Goal: Information Seeking & Learning: Learn about a topic

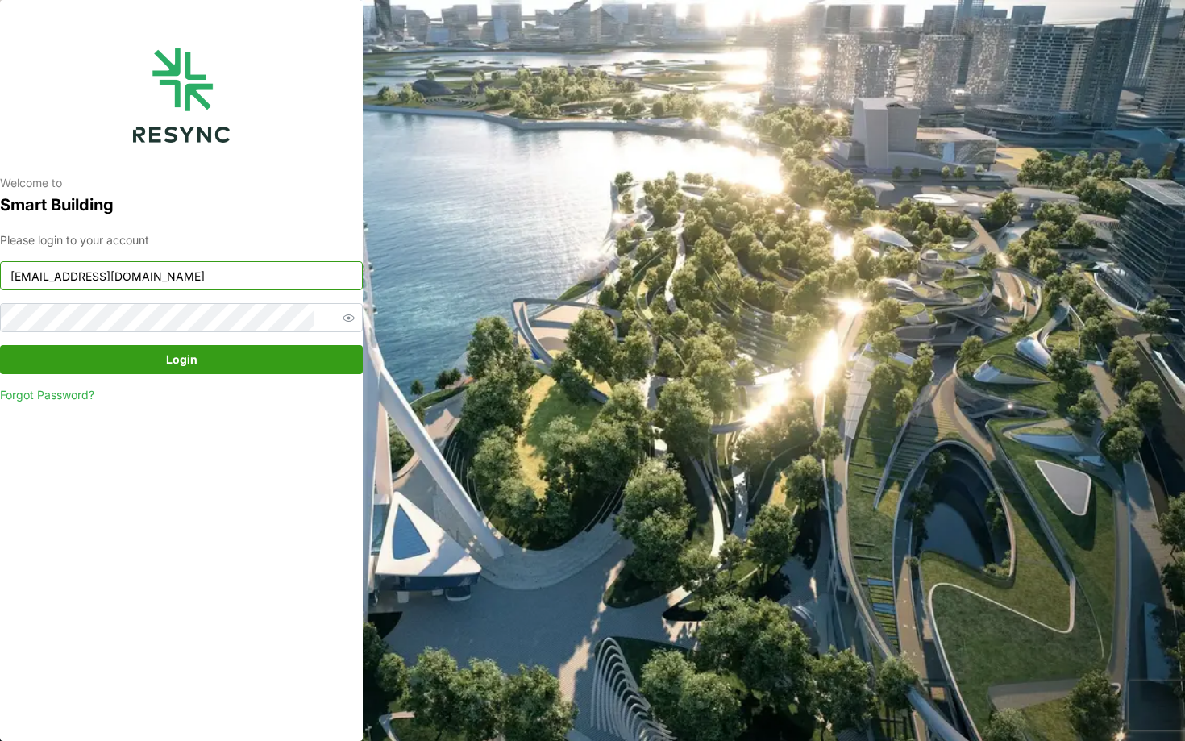
click at [203, 276] on input "south_beach_tower_display@resynctech.com" at bounding box center [181, 275] width 363 height 29
type input "mesp_display@resynctech.com"
click at [275, 370] on span "Login" at bounding box center [181, 359] width 332 height 27
click at [285, 367] on span "Login" at bounding box center [181, 359] width 332 height 27
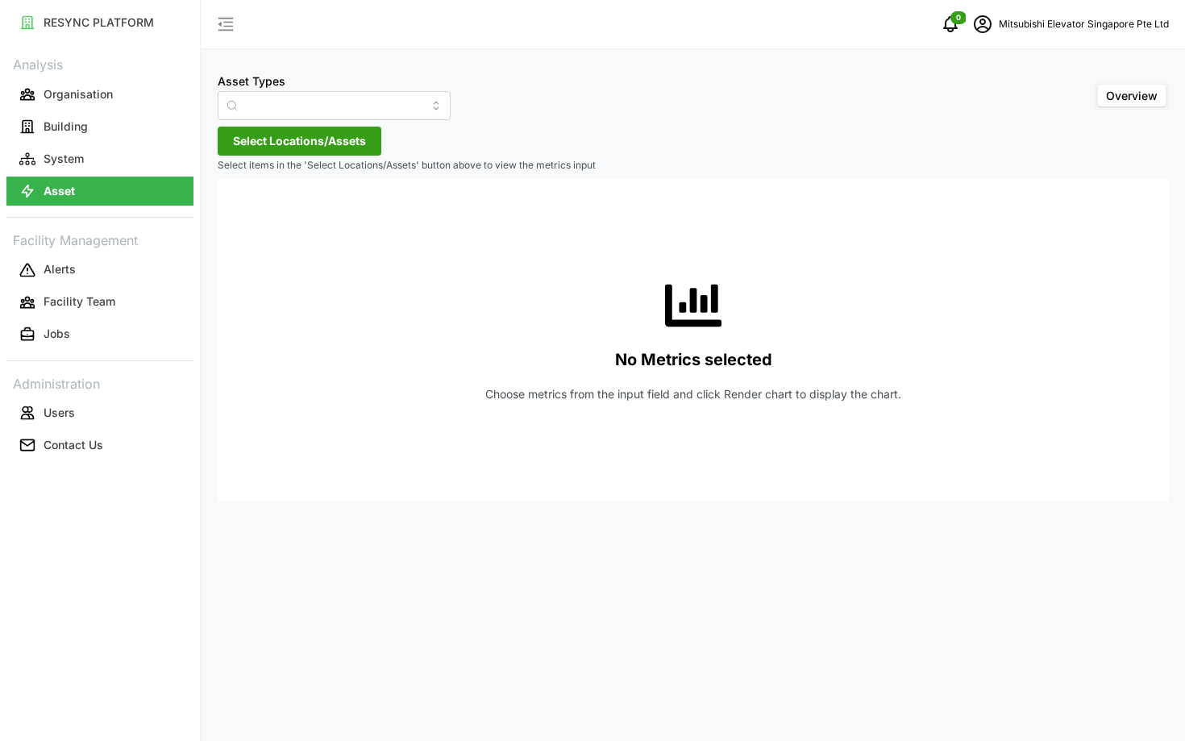
click at [291, 130] on span "Select Locations/Assets" at bounding box center [299, 140] width 133 height 27
click at [254, 210] on span "Select MESP" at bounding box center [258, 215] width 10 height 10
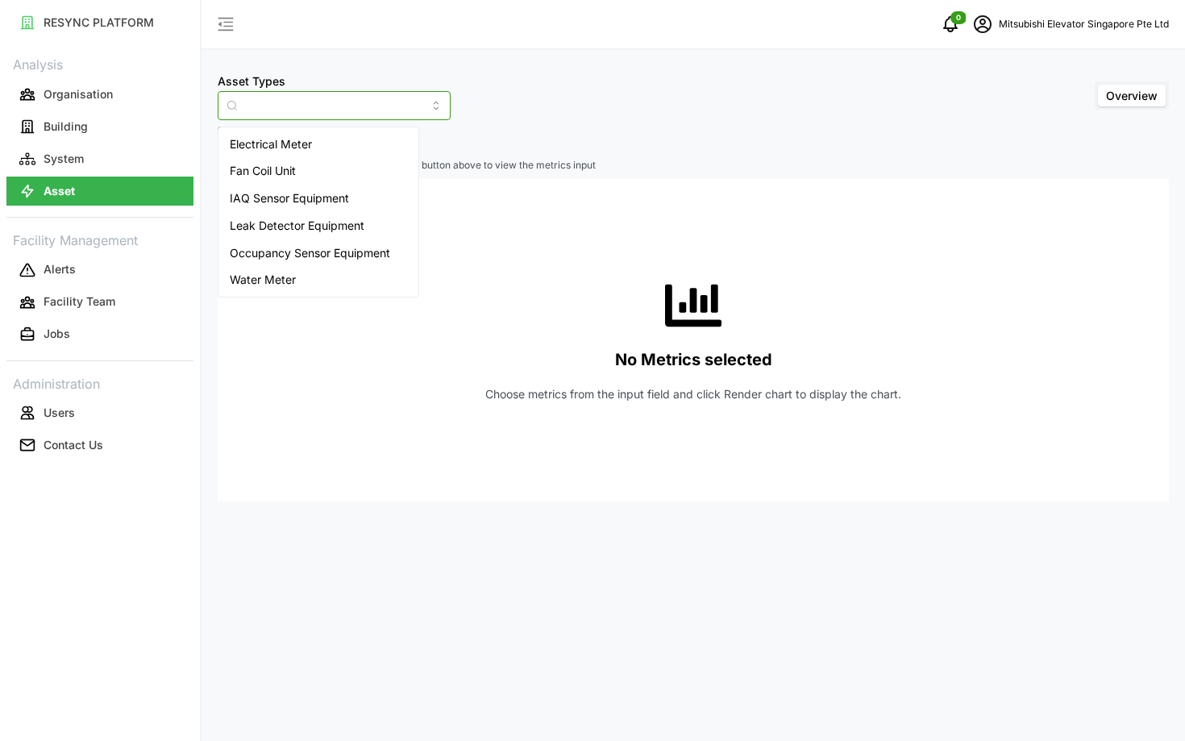
click at [270, 98] on input "Asset Types" at bounding box center [334, 105] width 233 height 29
click at [288, 165] on span "Fan Coil Unit" at bounding box center [263, 171] width 66 height 18
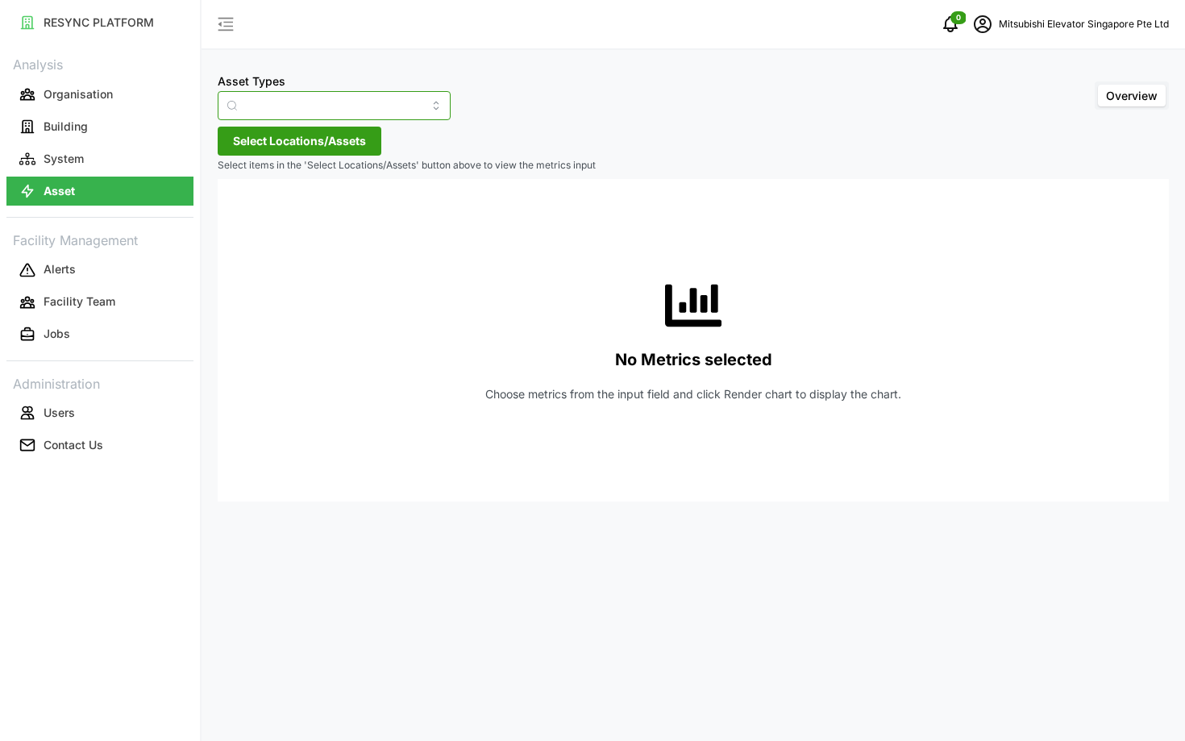
type input "Fan Coil Unit"
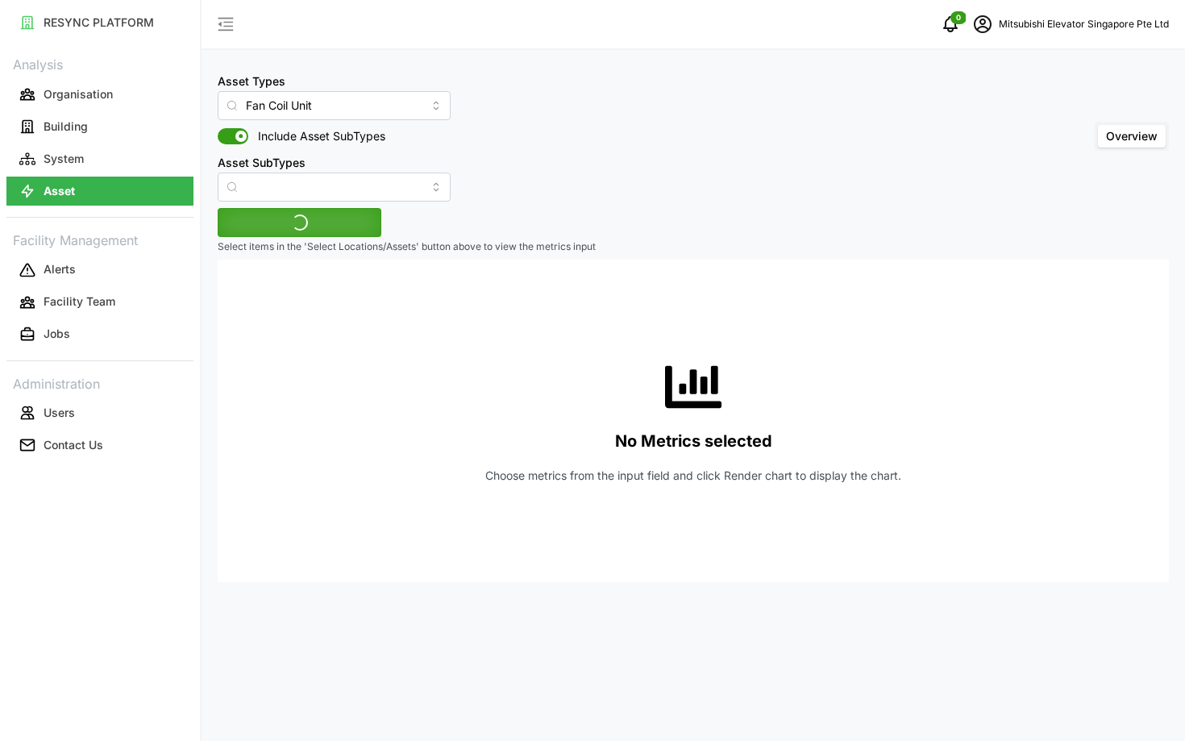
click at [255, 134] on span "Include Asset SubTypes" at bounding box center [316, 136] width 137 height 16
click at [218, 128] on input "Include Asset SubTypes" at bounding box center [218, 128] width 0 height 0
click at [231, 138] on span at bounding box center [240, 136] width 19 height 16
click at [218, 128] on input "Include Asset SubTypes" at bounding box center [218, 128] width 0 height 0
click at [231, 138] on span at bounding box center [227, 136] width 19 height 16
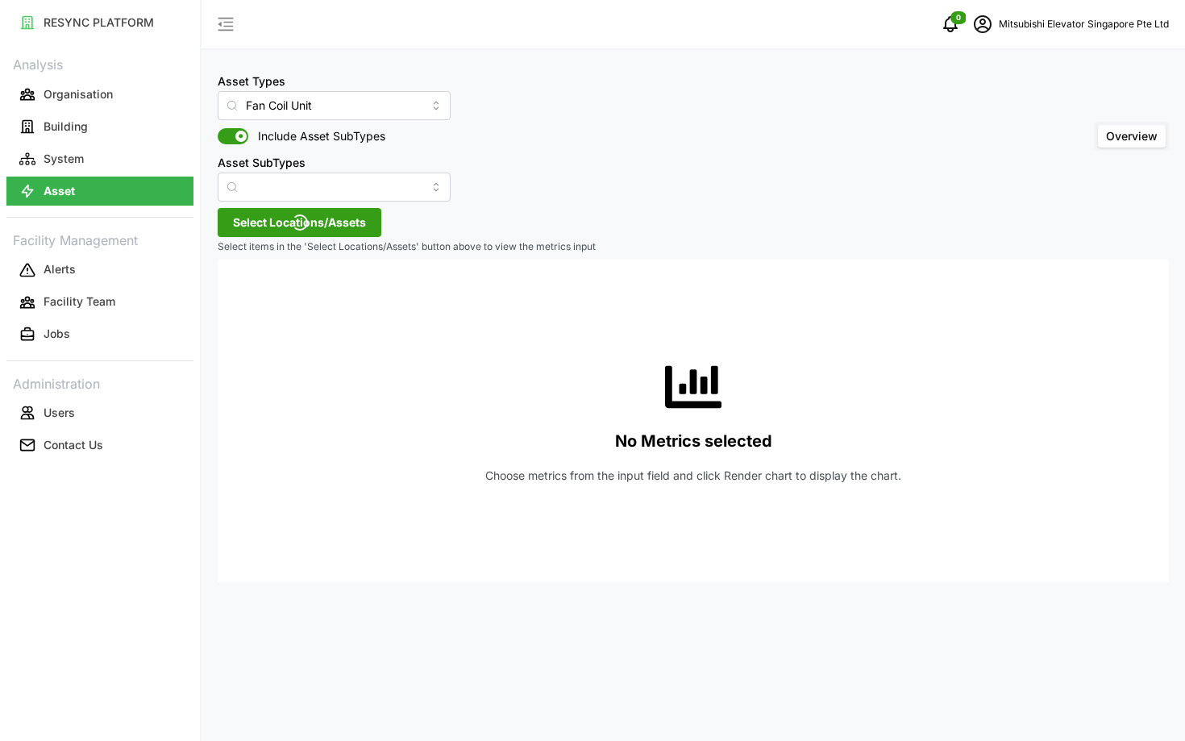
click at [218, 128] on input "Include Asset SubTypes" at bounding box center [218, 128] width 0 height 0
click at [250, 218] on span "Select Locations/Assets" at bounding box center [299, 222] width 133 height 27
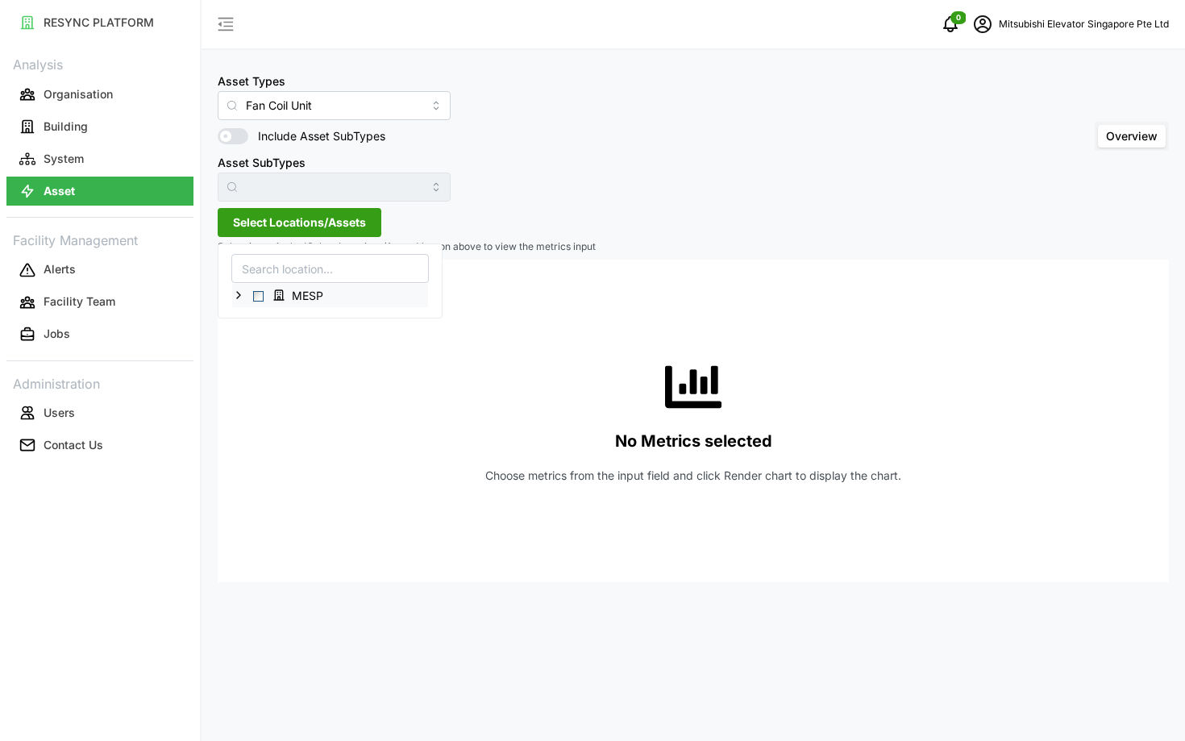
click at [256, 301] on div "MESP" at bounding box center [330, 295] width 196 height 23
click at [257, 292] on span "Select MESP" at bounding box center [258, 296] width 10 height 10
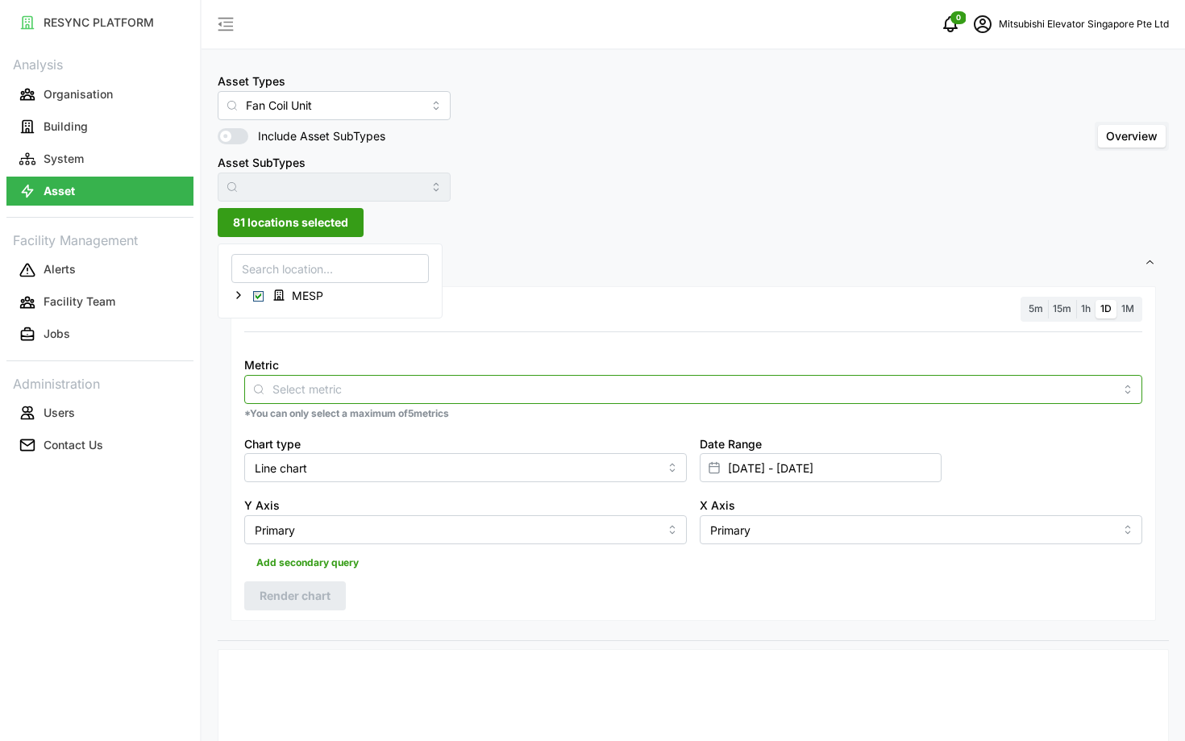
click at [358, 393] on input "Metric" at bounding box center [692, 389] width 841 height 18
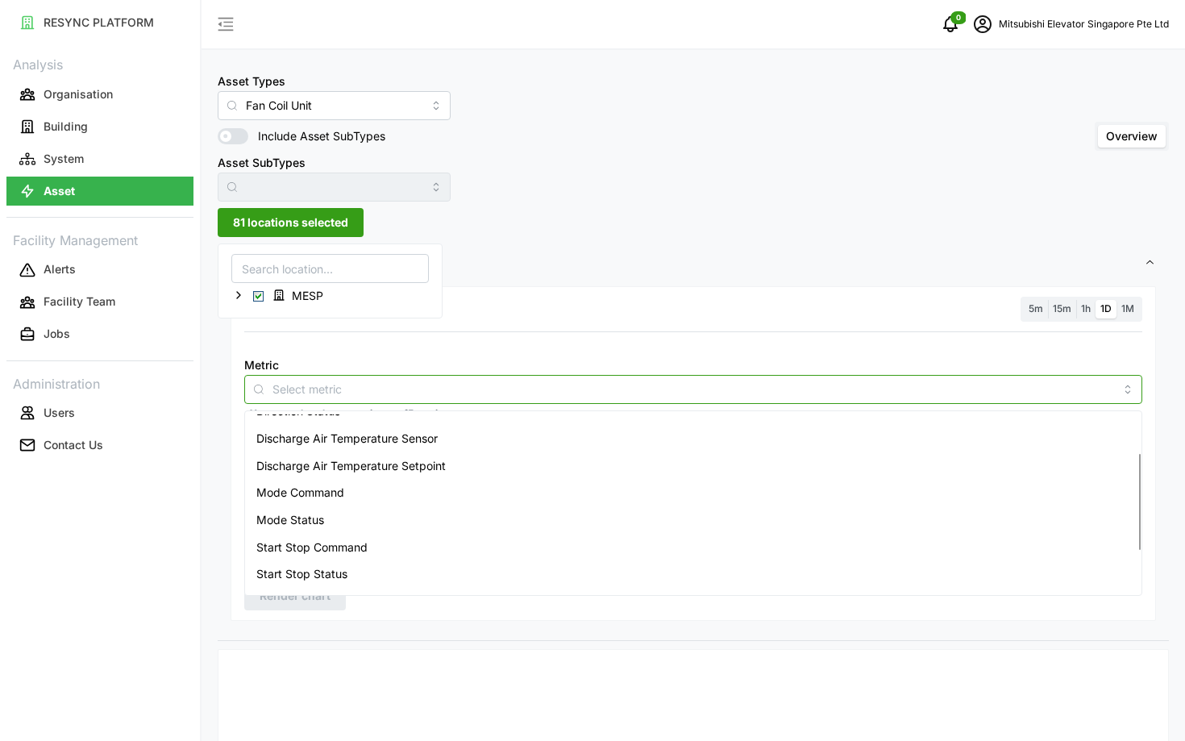
scroll to position [52, 0]
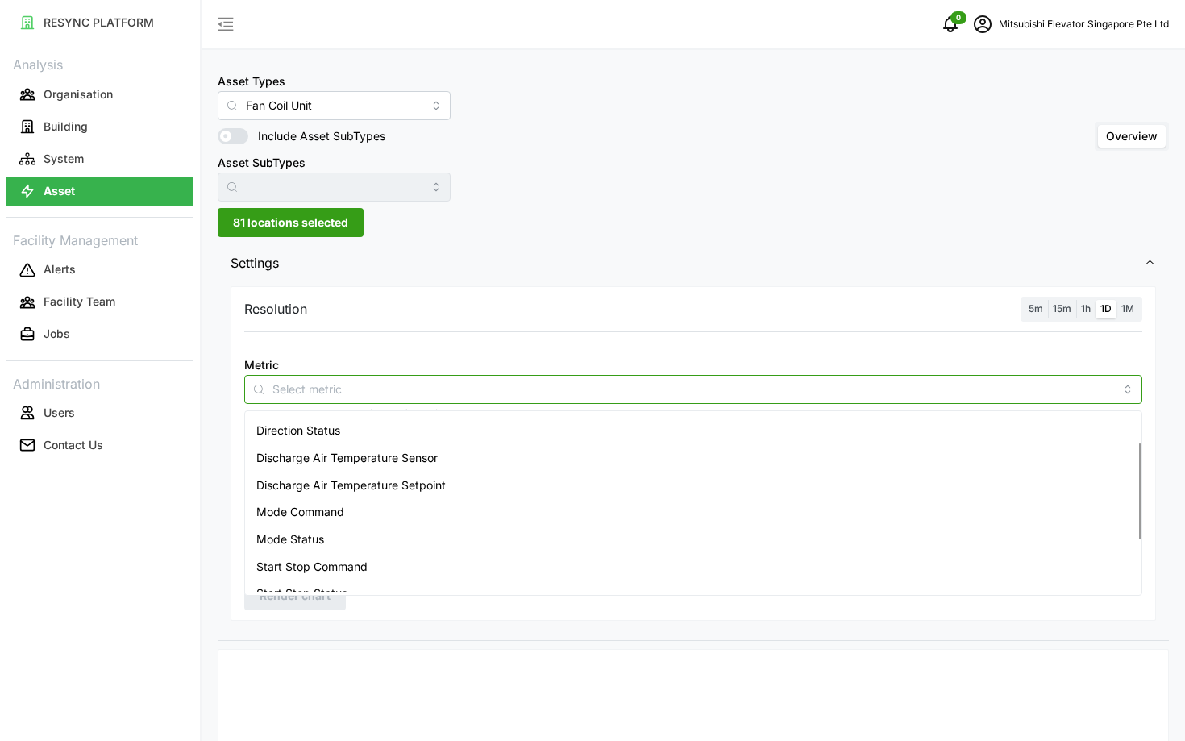
click at [370, 467] on div "Discharge Air Temperature Sensor" at bounding box center [693, 457] width 890 height 27
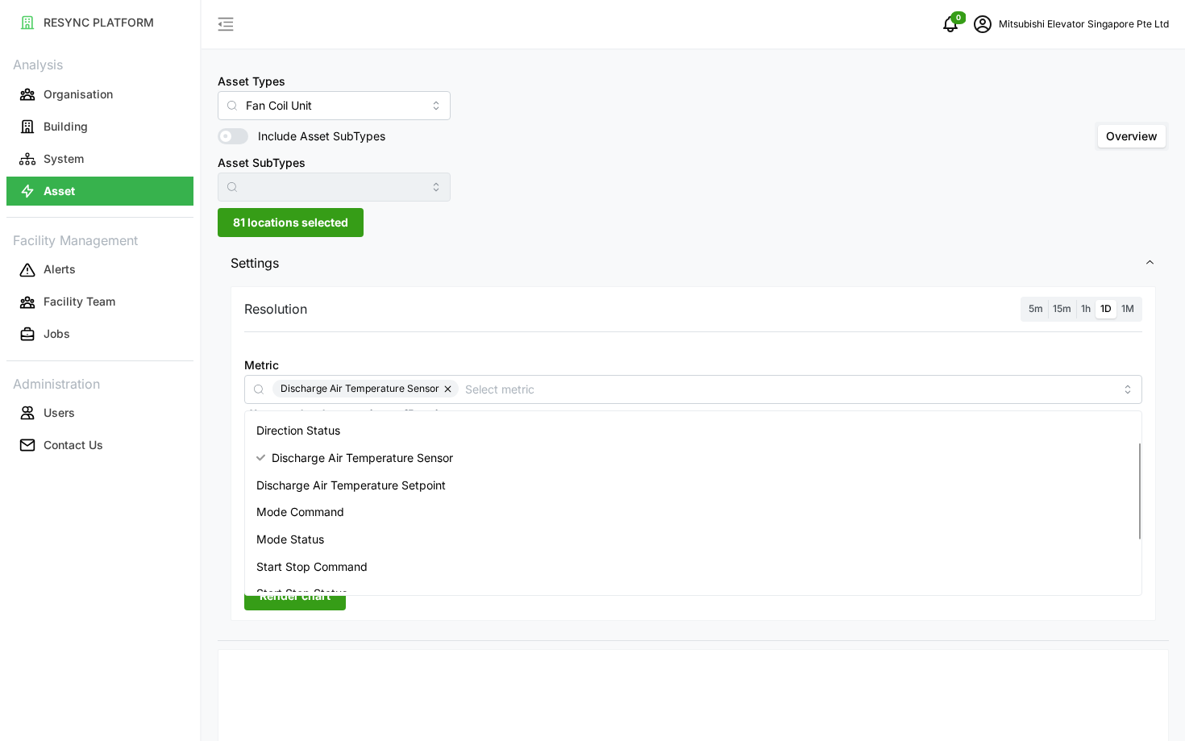
click at [833, 318] on div "Resolution 5m 15m 1h 1D 1M" at bounding box center [693, 309] width 898 height 25
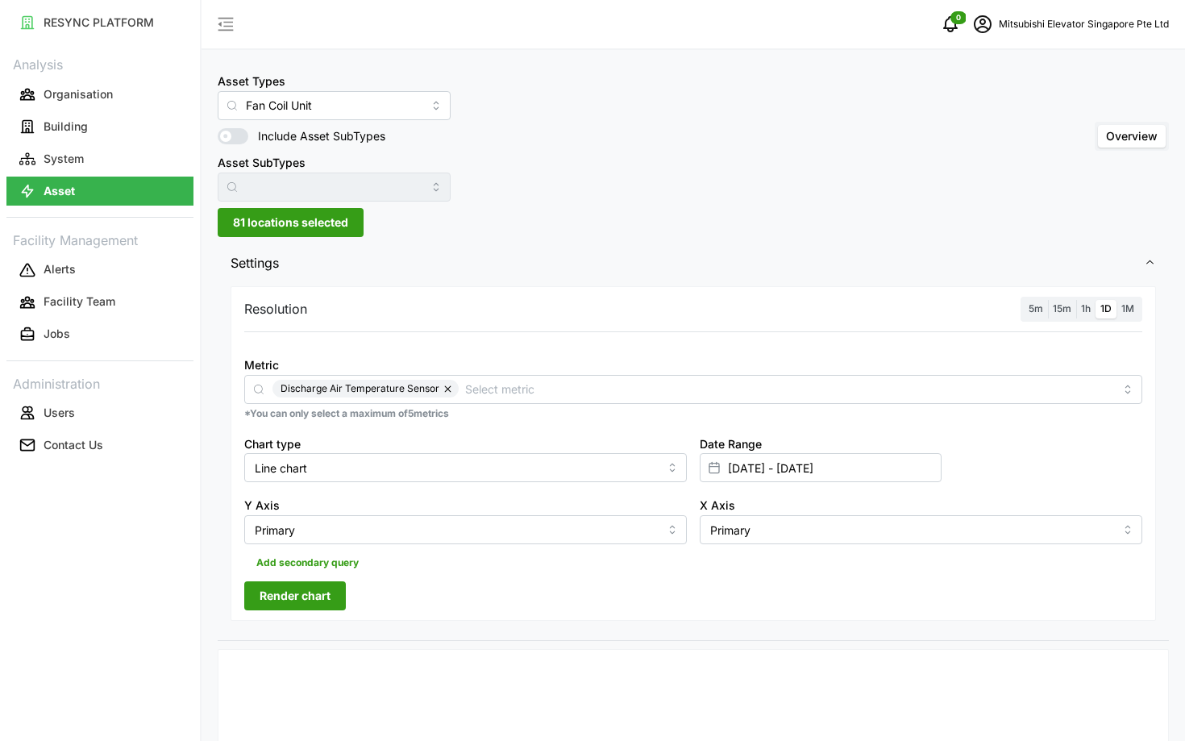
click at [1086, 311] on span "1h" at bounding box center [1086, 308] width 10 height 12
click at [1076, 300] on input "1h" at bounding box center [1076, 300] width 0 height 0
click at [860, 459] on input "10 Sep 2025 - 10 Sep 2025" at bounding box center [821, 467] width 242 height 29
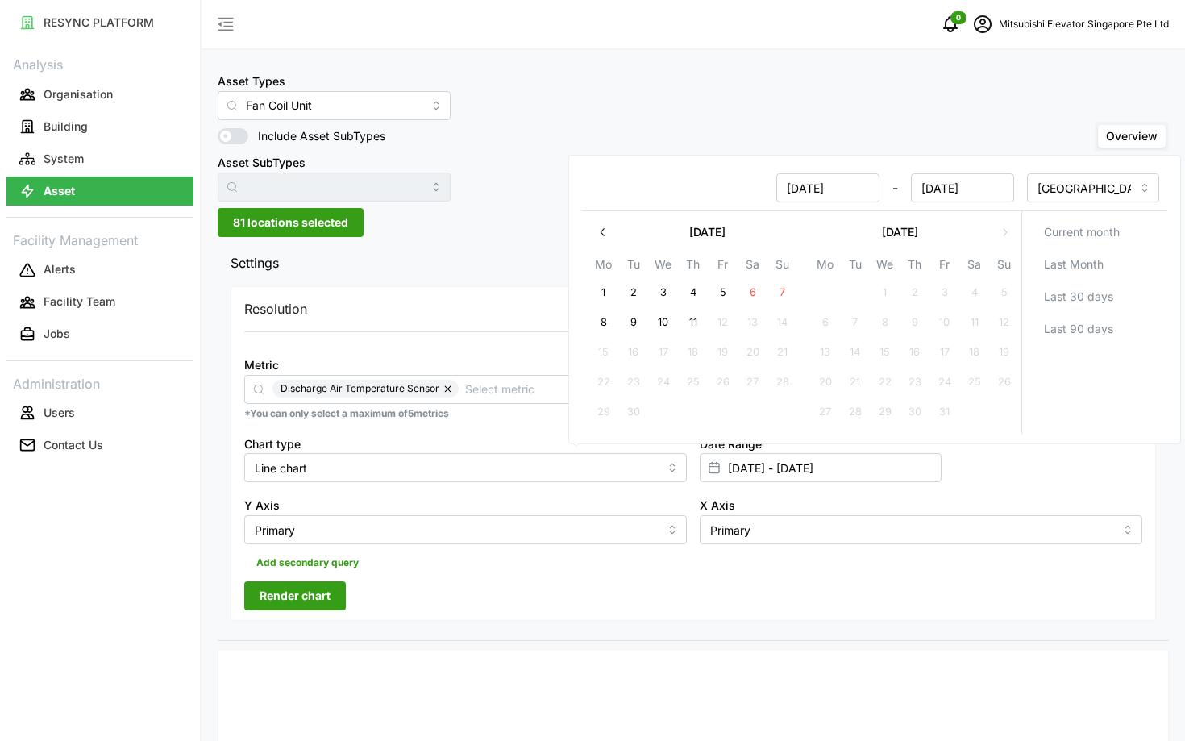
click at [695, 322] on button "11" at bounding box center [693, 322] width 29 height 29
type input "10 Sep 2025 - 11 Sep 2025"
type input "11 Sep 2025"
click at [695, 322] on button "11" at bounding box center [693, 322] width 29 height 29
type input "11 Sep 2025 - 11 Sep 2025"
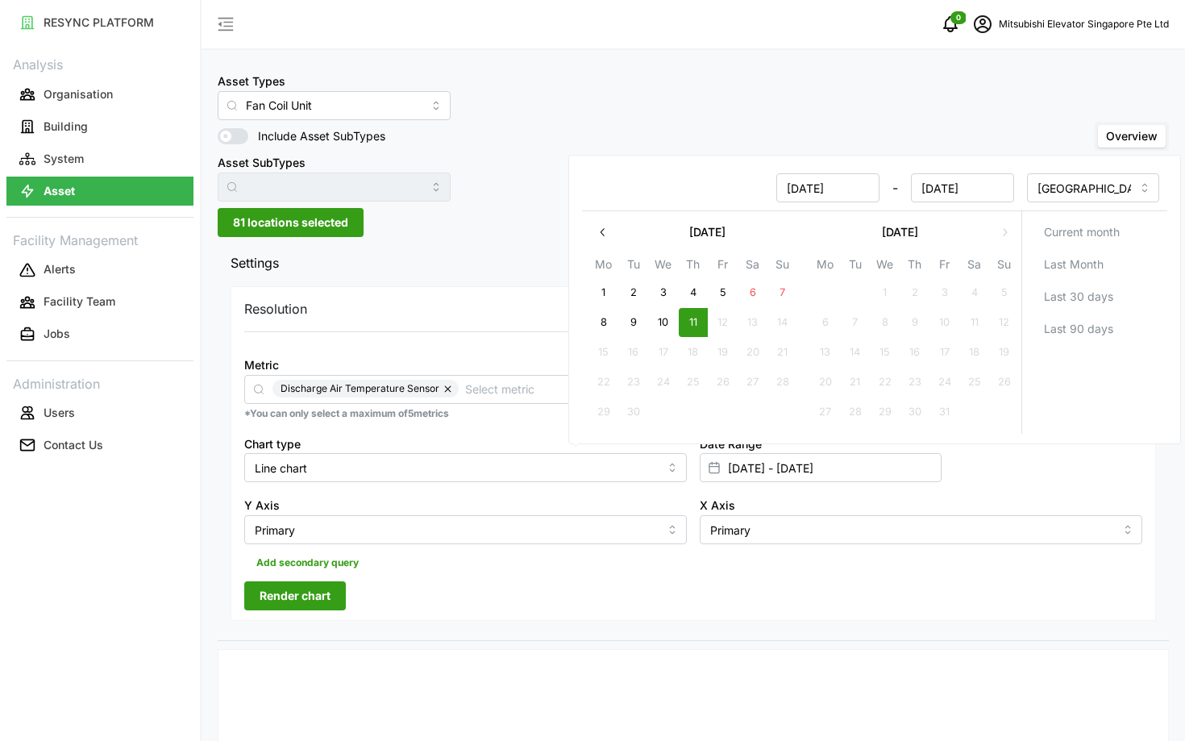
type input "11 Sep 2025"
click at [501, 614] on div "Resolution 5m 15m 1h 1D 1M Metric Discharge Air Temperature Sensor *You can onl…" at bounding box center [693, 453] width 925 height 334
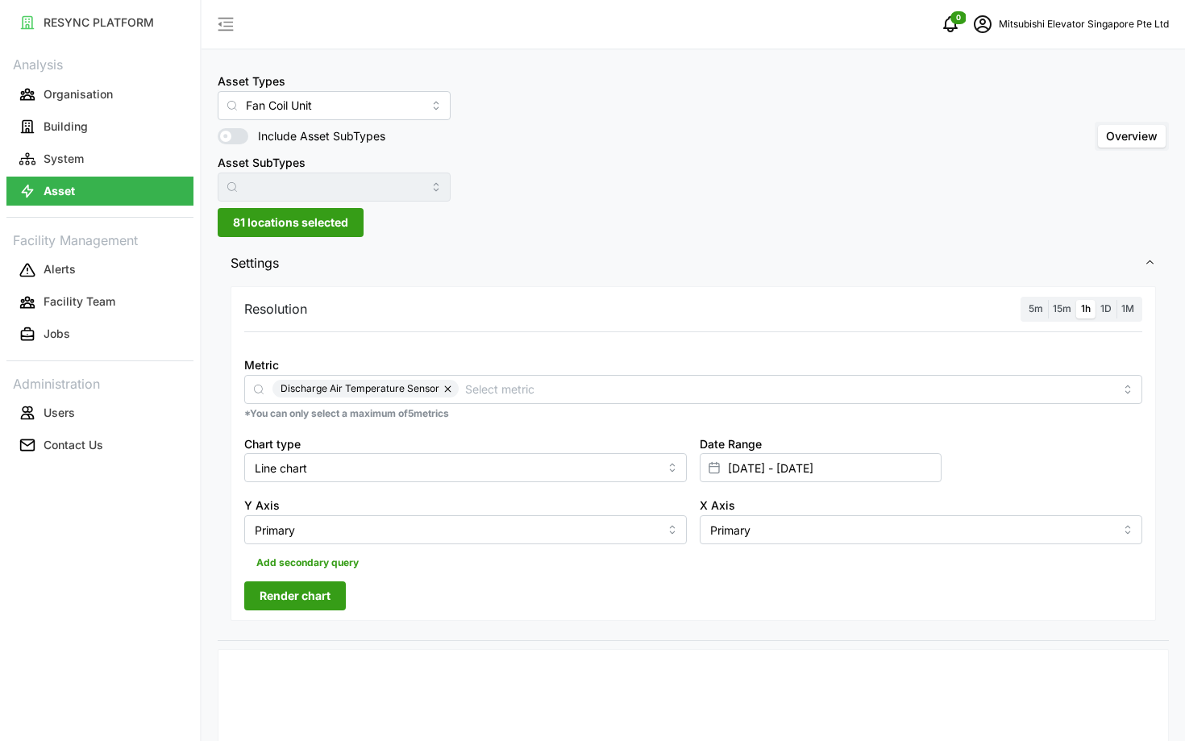
click at [313, 590] on span "Render chart" at bounding box center [295, 595] width 71 height 27
click at [1064, 314] on label "15m" at bounding box center [1062, 309] width 28 height 19
click at [1048, 300] on input "15m" at bounding box center [1048, 300] width 0 height 0
click at [305, 604] on span "Render chart" at bounding box center [295, 595] width 71 height 27
click at [985, 19] on icon "schedule" at bounding box center [982, 24] width 19 height 19
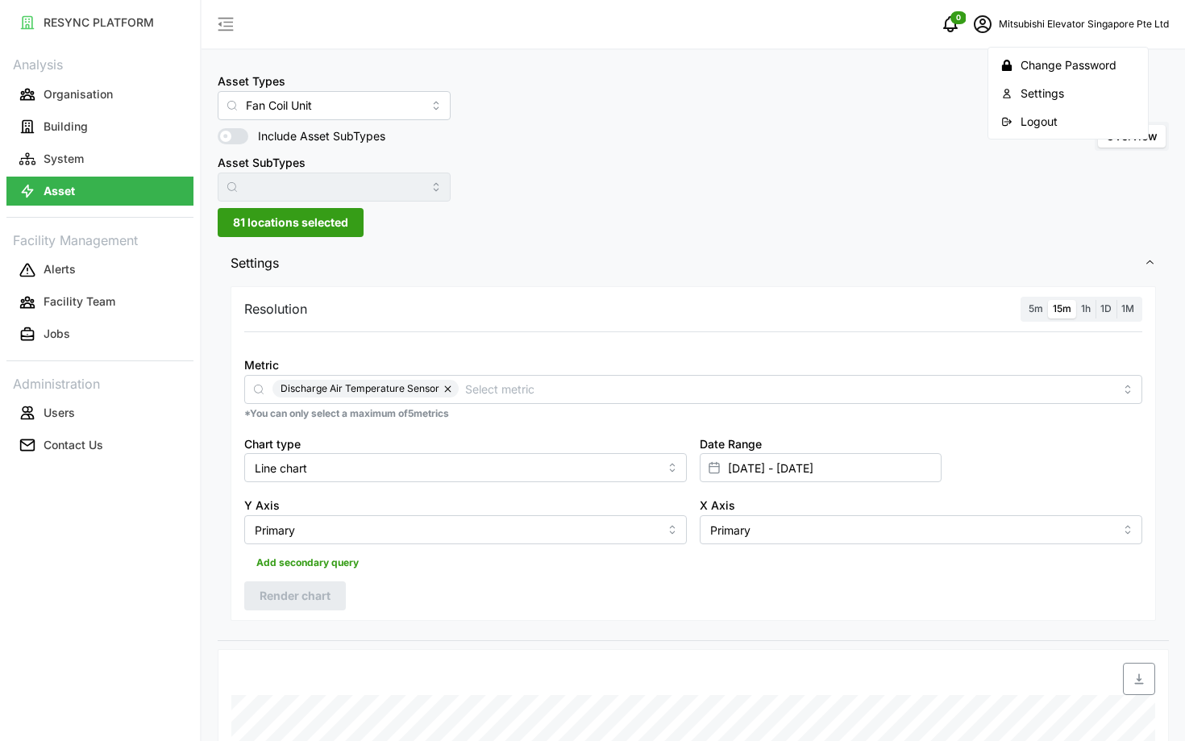
click at [1037, 118] on div "Logout" at bounding box center [1077, 122] width 114 height 18
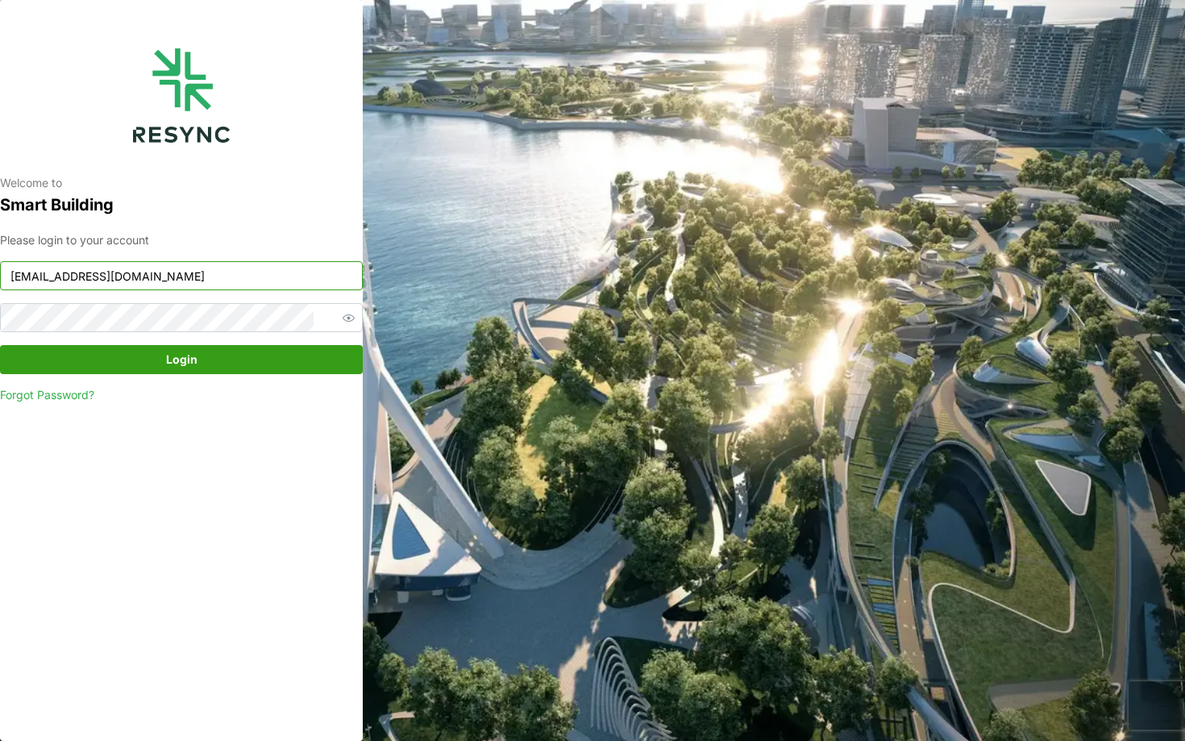
click at [273, 271] on input "[EMAIL_ADDRESS][DOMAIN_NAME]" at bounding box center [181, 275] width 363 height 29
type input "[EMAIL_ADDRESS][DOMAIN_NAME]"
click at [129, 361] on span "Login" at bounding box center [181, 359] width 332 height 27
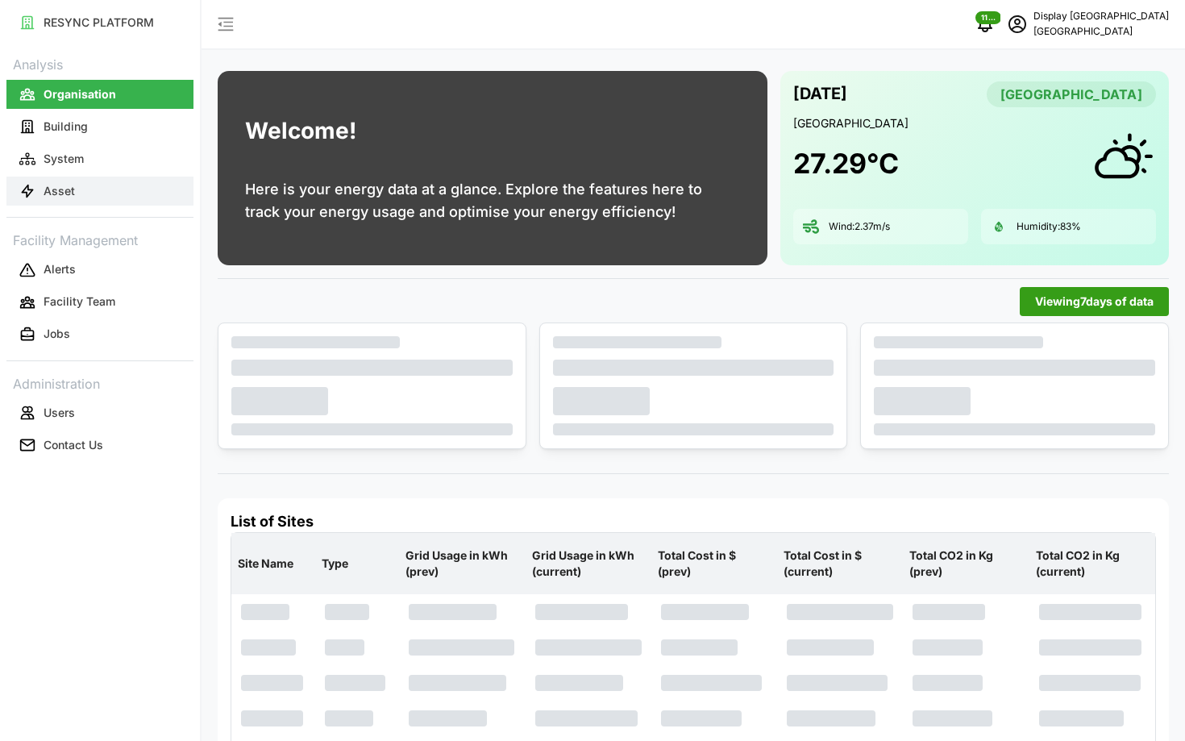
click at [54, 194] on p "Asset" at bounding box center [59, 191] width 31 height 16
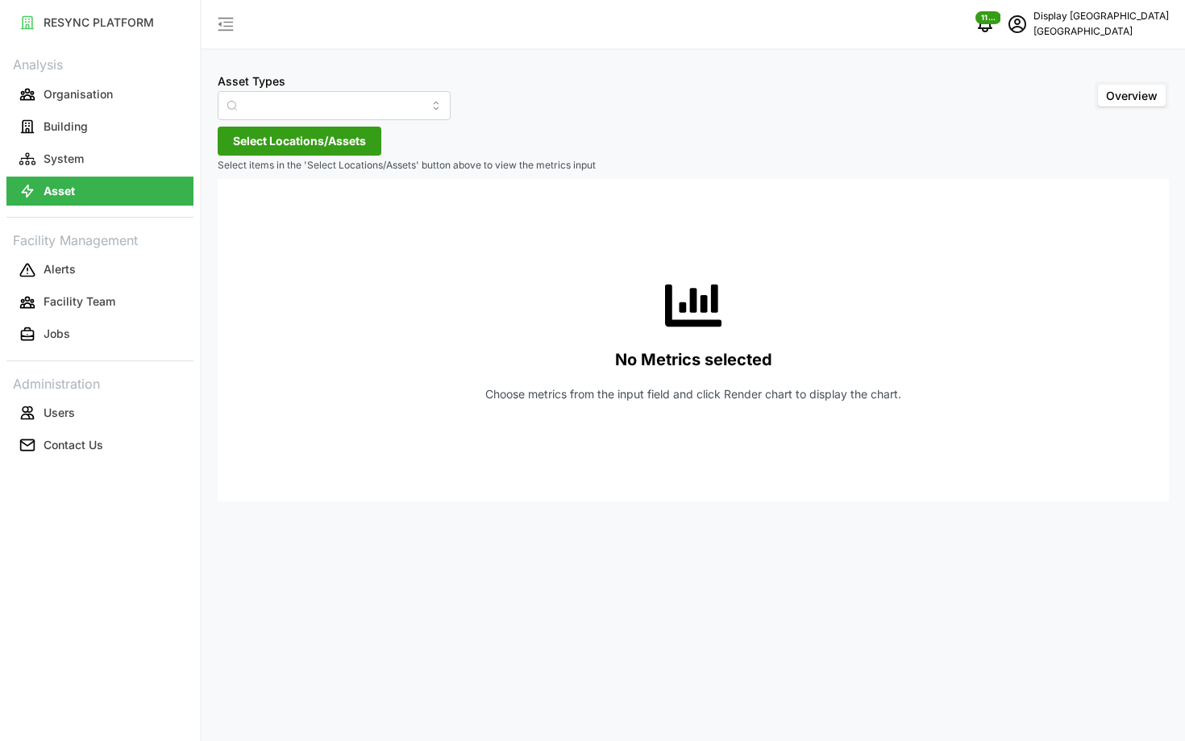
type input "Air Handling Unit"
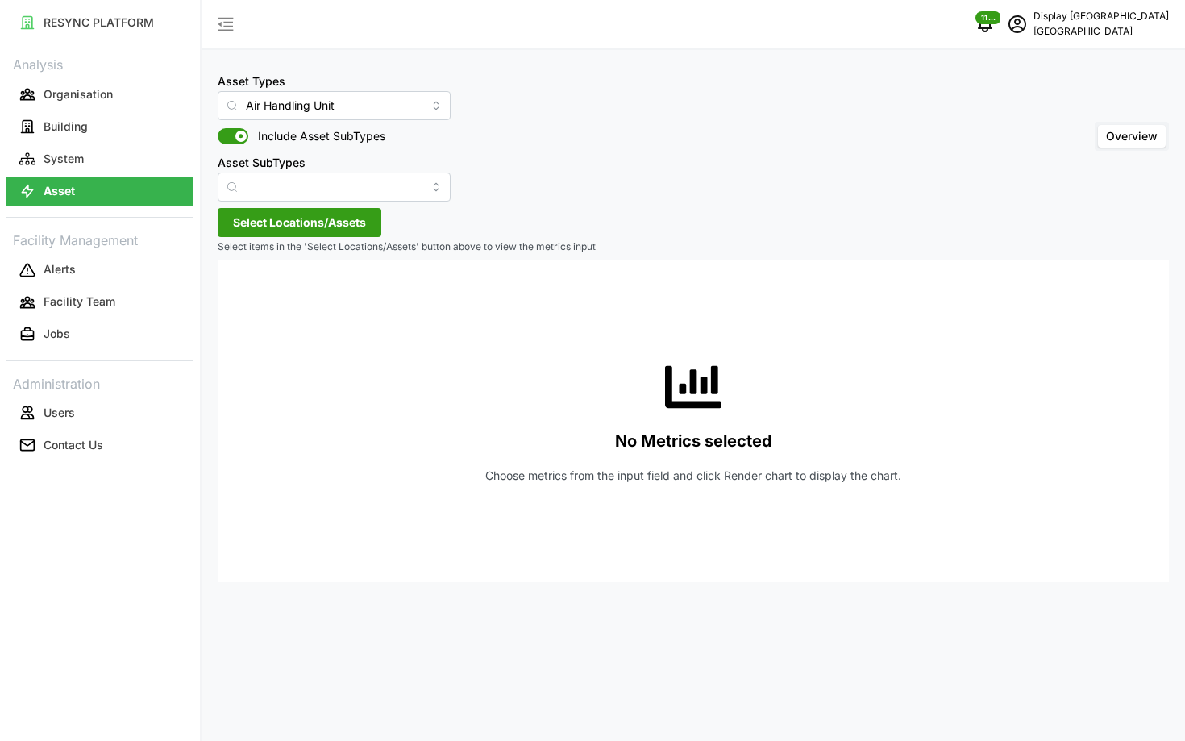
click at [292, 218] on span "Select Locations/Assets" at bounding box center [299, 222] width 133 height 27
click at [243, 293] on icon at bounding box center [238, 295] width 13 height 13
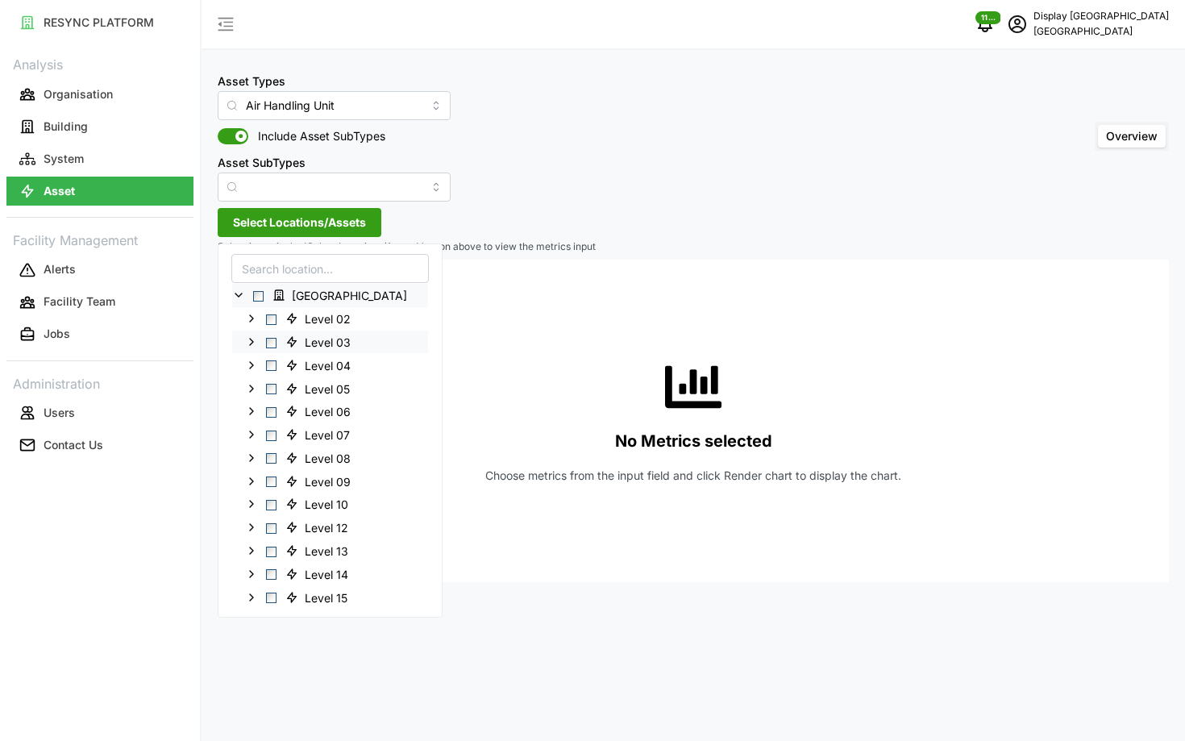
click at [273, 343] on span "Select Level 03" at bounding box center [271, 342] width 10 height 10
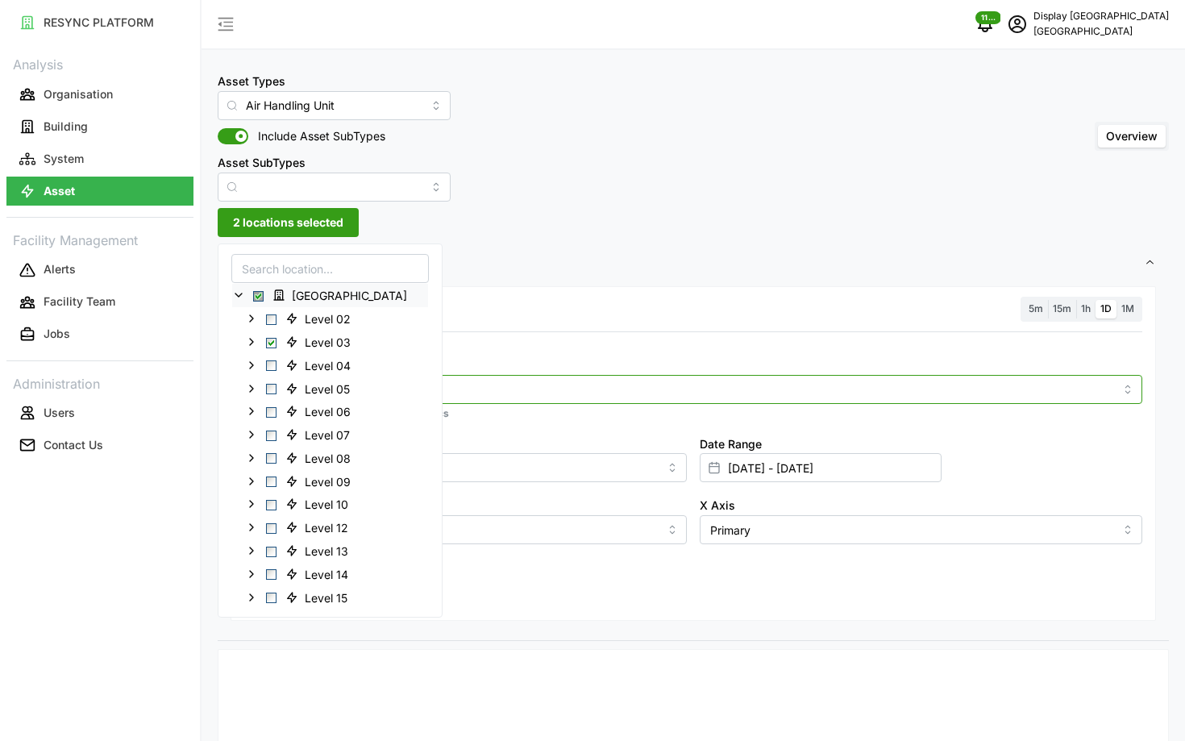
click at [509, 388] on input "Metric" at bounding box center [692, 389] width 841 height 18
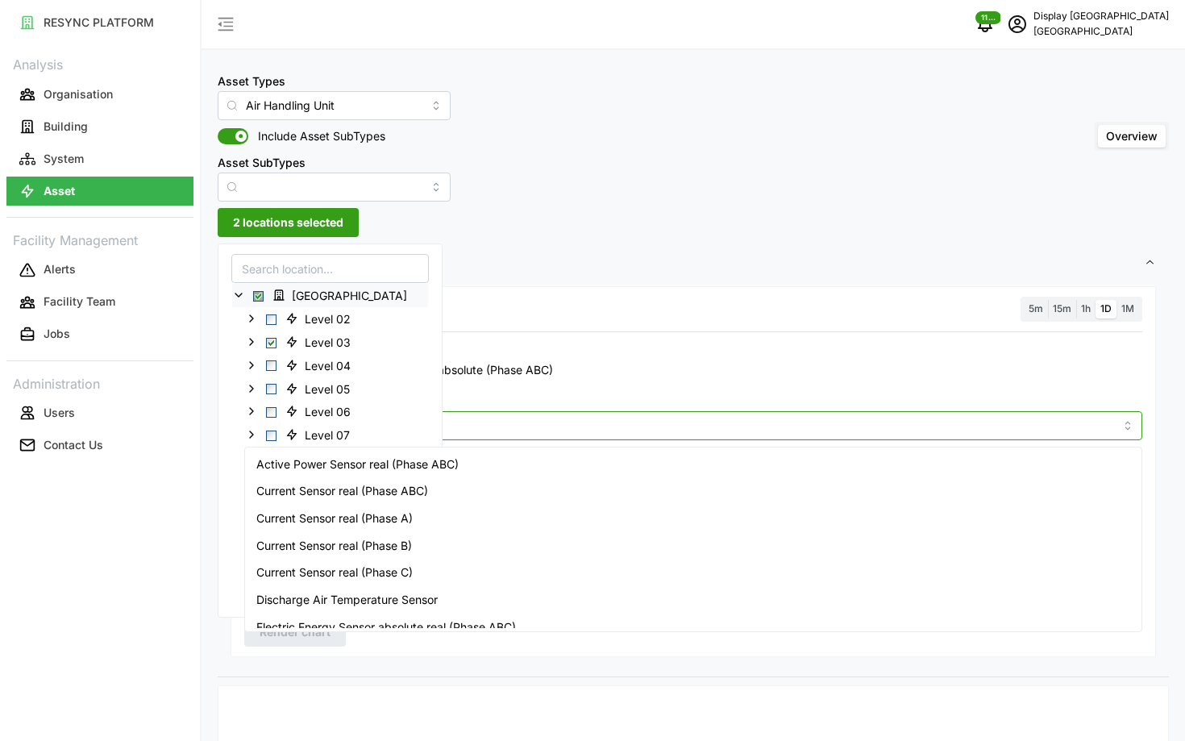
click at [517, 464] on div "Active Power Sensor real (Phase ABC)" at bounding box center [693, 464] width 890 height 27
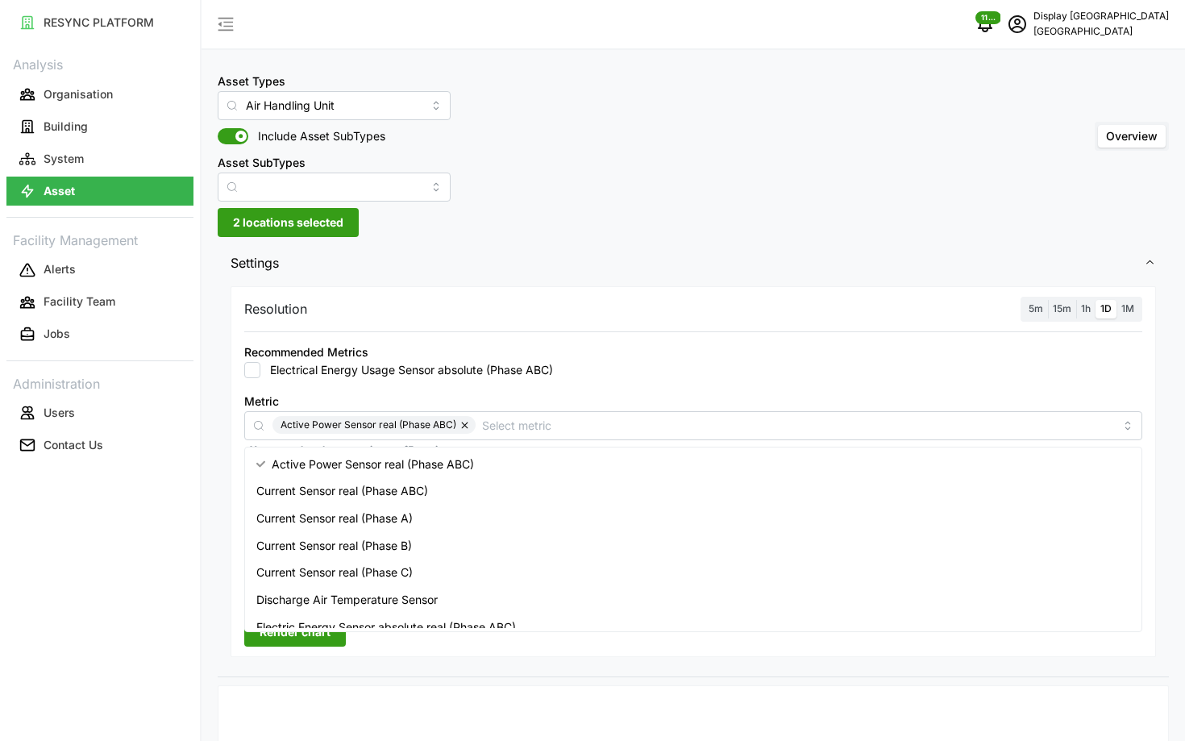
click at [1031, 310] on span "5m" at bounding box center [1035, 308] width 15 height 12
click at [1024, 300] on input "5m" at bounding box center [1024, 300] width 0 height 0
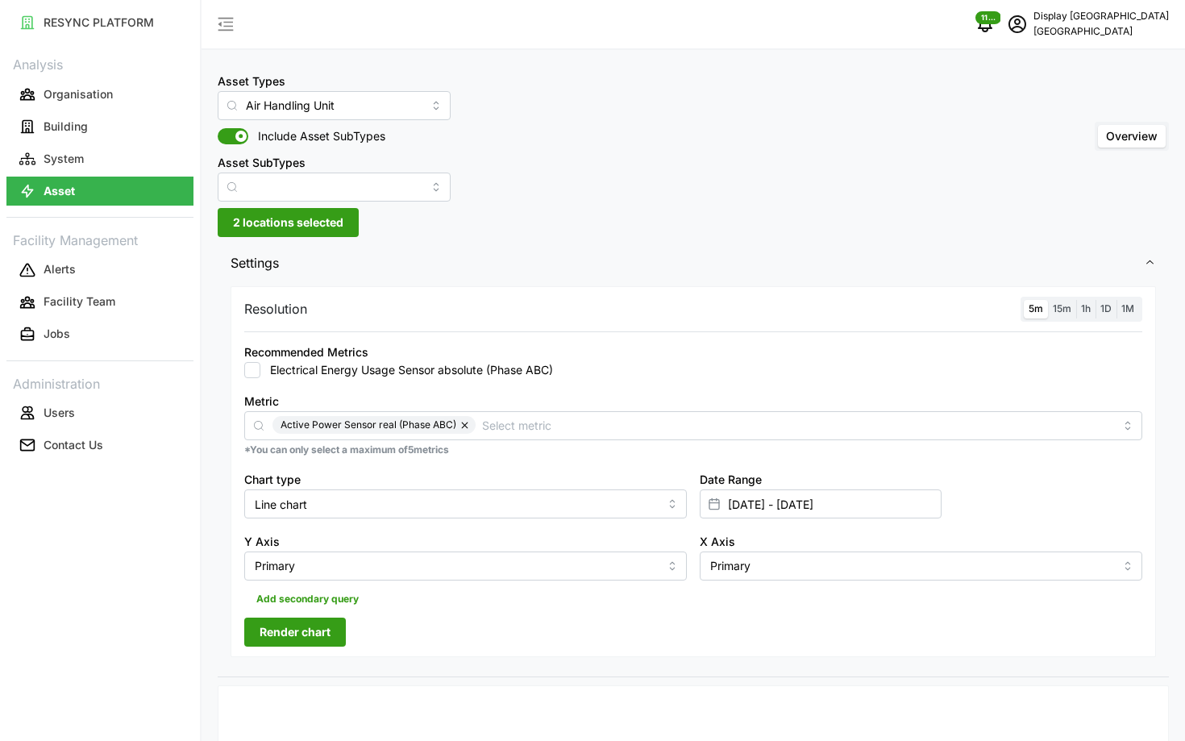
click at [318, 625] on span "Render chart" at bounding box center [295, 631] width 71 height 27
click at [851, 503] on input "11 Sep 2025 - 11 Sep 2025" at bounding box center [821, 503] width 242 height 29
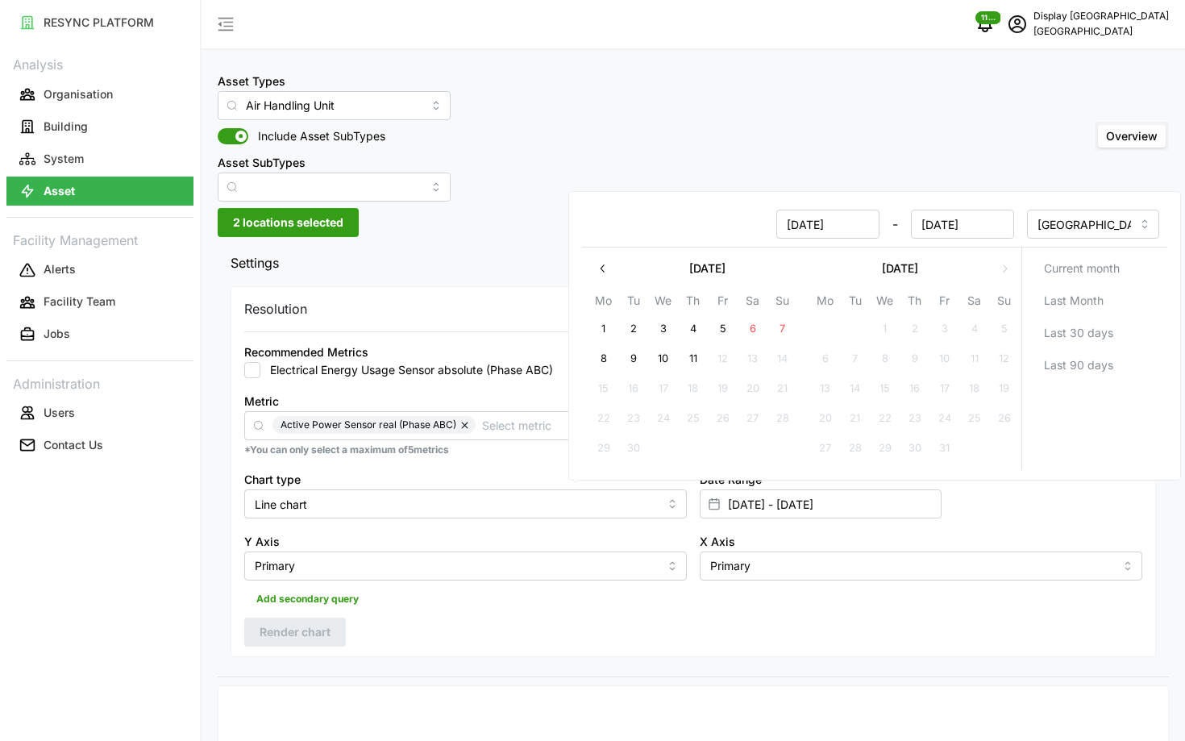
click at [695, 346] on button "11" at bounding box center [693, 358] width 29 height 29
click at [652, 350] on button "10" at bounding box center [663, 358] width 29 height 29
type input "10 Sep 2025 - 11 Sep 2025"
type input "10 Sep 2025"
click at [807, 584] on div "X Axis Primary" at bounding box center [920, 556] width 455 height 62
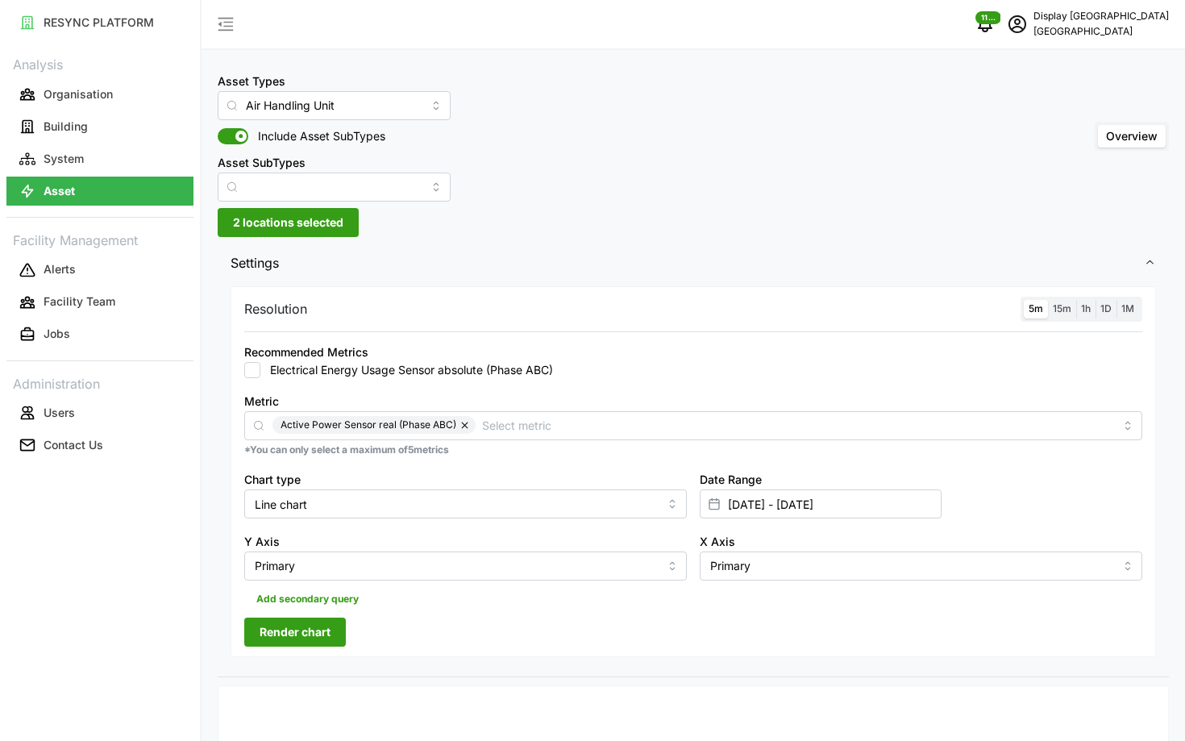
click at [273, 646] on button "Render chart" at bounding box center [295, 631] width 102 height 29
